Goal: Task Accomplishment & Management: Use online tool/utility

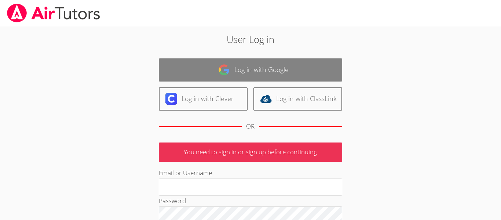
click at [216, 66] on link "Log in with Google" at bounding box center [250, 69] width 183 height 23
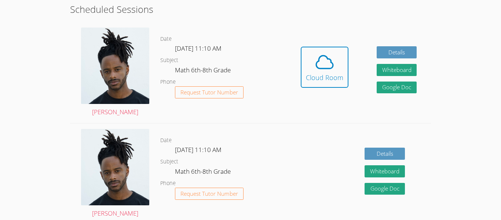
scroll to position [144, 0]
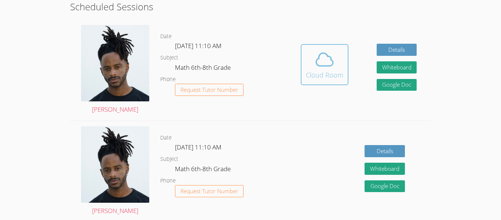
click at [316, 73] on div "Cloud Room" at bounding box center [324, 75] width 37 height 10
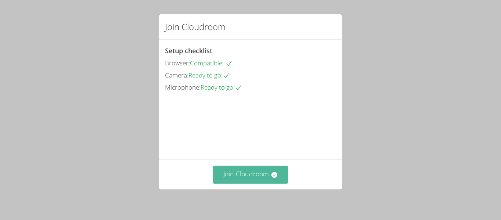
click at [280, 173] on button "Join Cloudroom" at bounding box center [250, 174] width 75 height 18
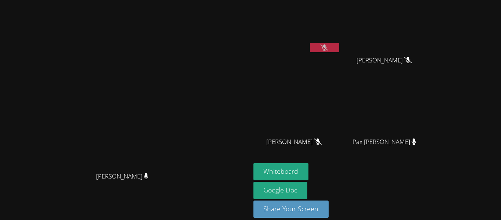
click at [328, 48] on icon at bounding box center [324, 47] width 8 height 6
click at [309, 169] on button "Whiteboard" at bounding box center [280, 171] width 55 height 17
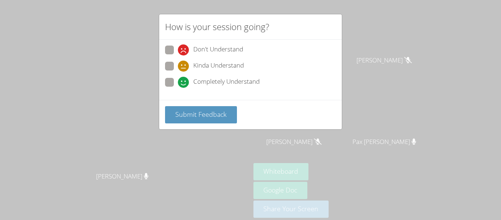
click at [178, 55] on span at bounding box center [178, 55] width 0 height 0
click at [178, 50] on input "Don't Understand" at bounding box center [181, 48] width 6 height 6
radio input "true"
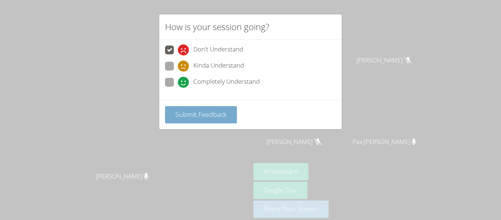
click at [192, 112] on span "Submit Feedback" at bounding box center [200, 114] width 51 height 9
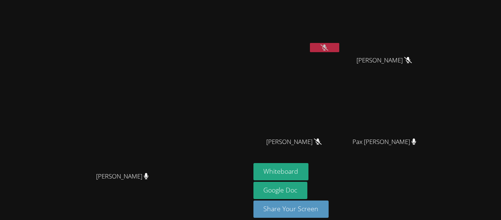
click at [339, 49] on button at bounding box center [324, 47] width 29 height 9
click at [339, 44] on button at bounding box center [324, 47] width 29 height 9
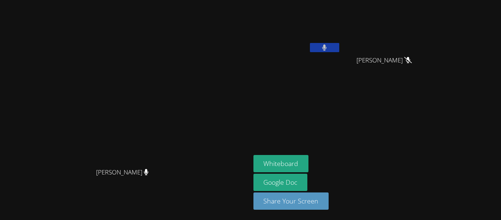
click at [339, 44] on button at bounding box center [324, 47] width 29 height 9
